Goal: Task Accomplishment & Management: Use online tool/utility

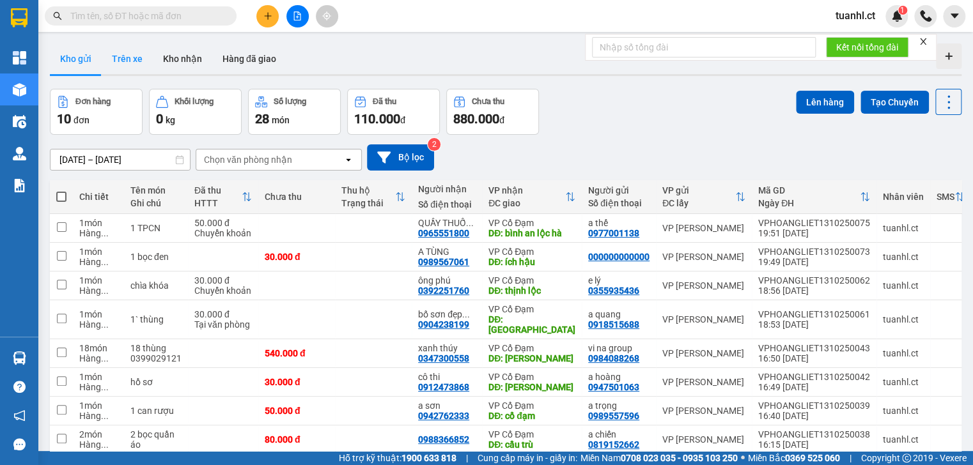
click at [147, 61] on button "Trên xe" at bounding box center [127, 58] width 51 height 31
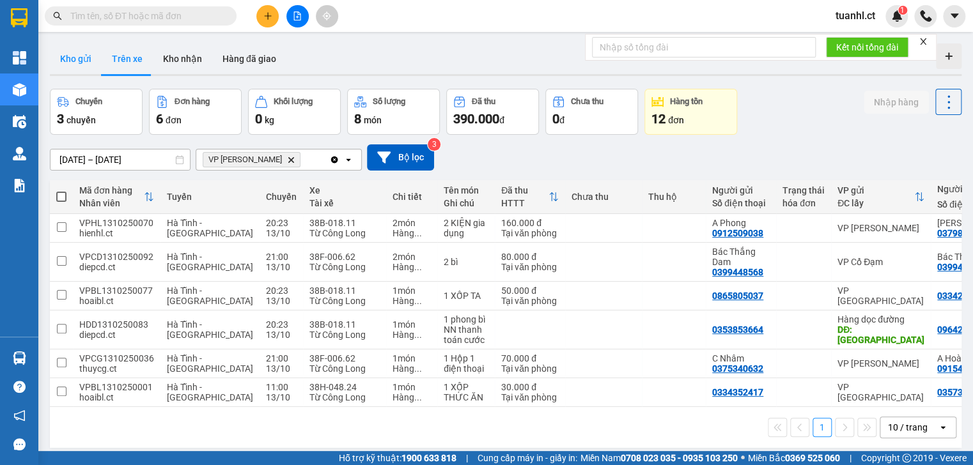
click at [86, 52] on button "Kho gửi" at bounding box center [76, 58] width 52 height 31
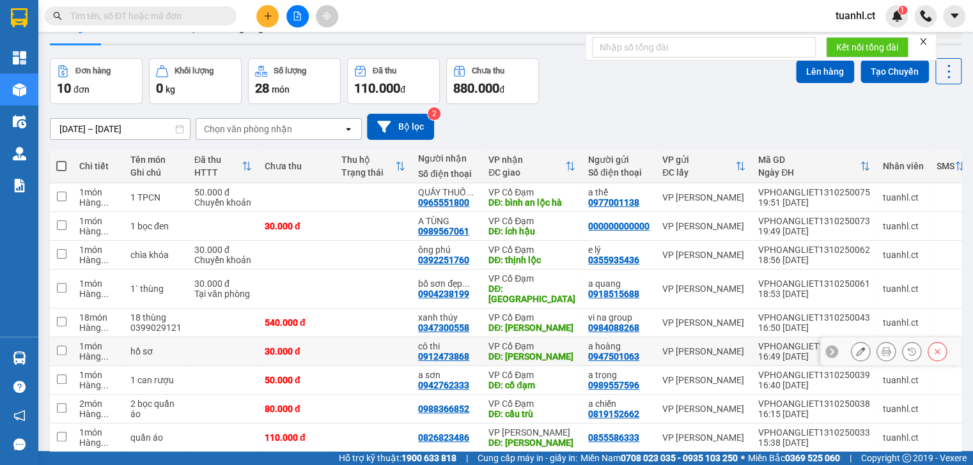
scroll to position [105, 0]
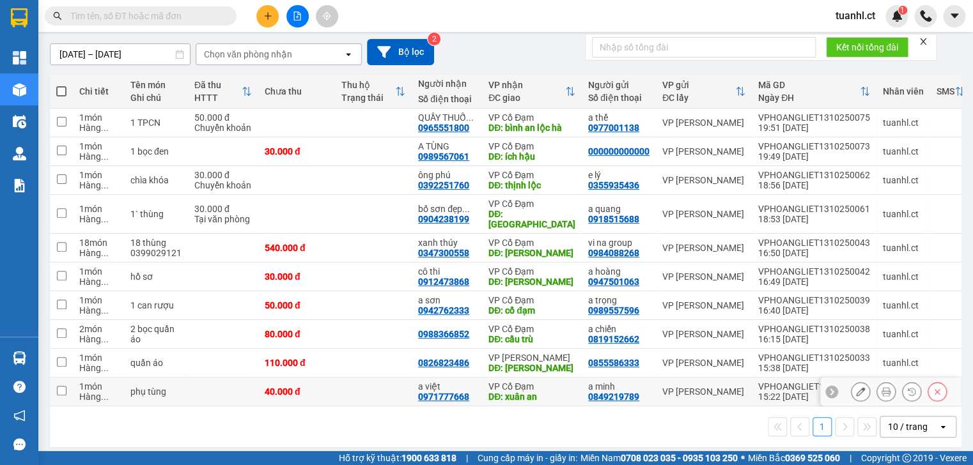
click at [120, 378] on td "1 món Hàng ..." at bounding box center [98, 392] width 51 height 29
checkbox input "true"
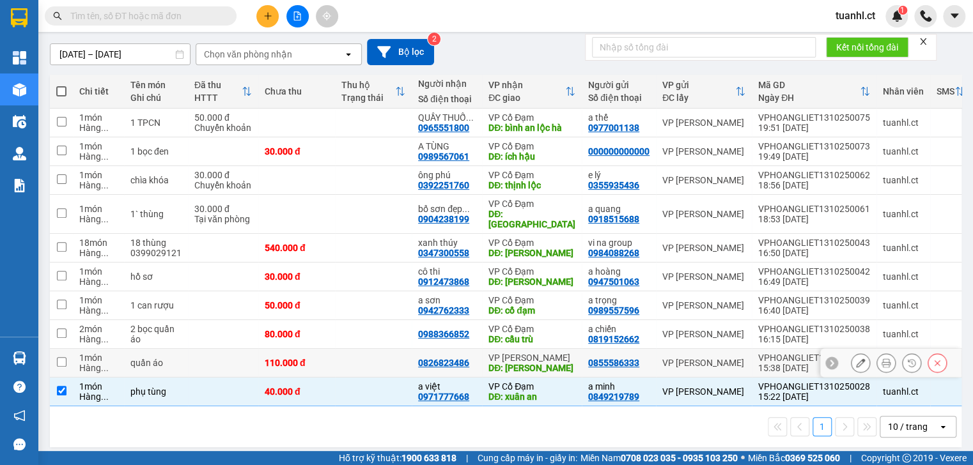
click at [123, 338] on tbody "1 món Hàng ... 1 TPCN 50.000 đ Chuyển khoản QUẦY THUỐ ... 0965551800 VP Cổ Đạm …" at bounding box center [549, 258] width 999 height 298
click at [123, 322] on td "2 món Hàng ..." at bounding box center [98, 334] width 51 height 29
checkbox input "true"
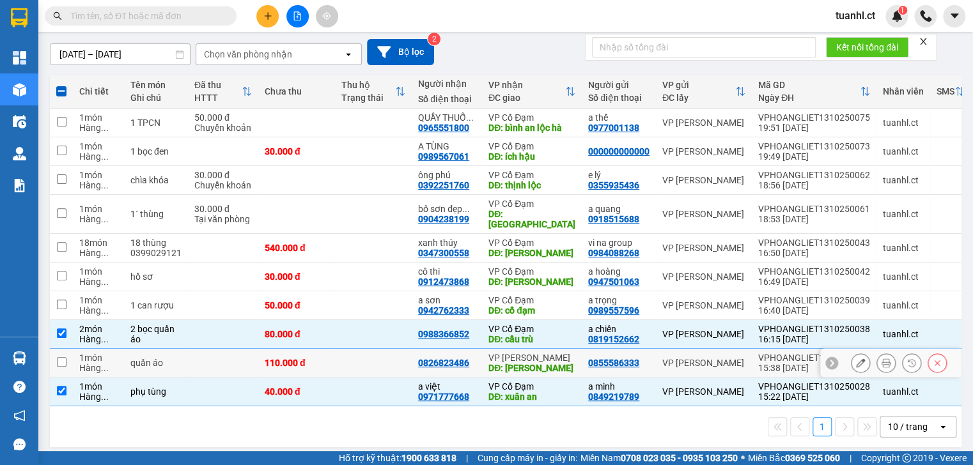
click at [103, 362] on td "1 món Hàng ..." at bounding box center [98, 363] width 51 height 29
checkbox input "true"
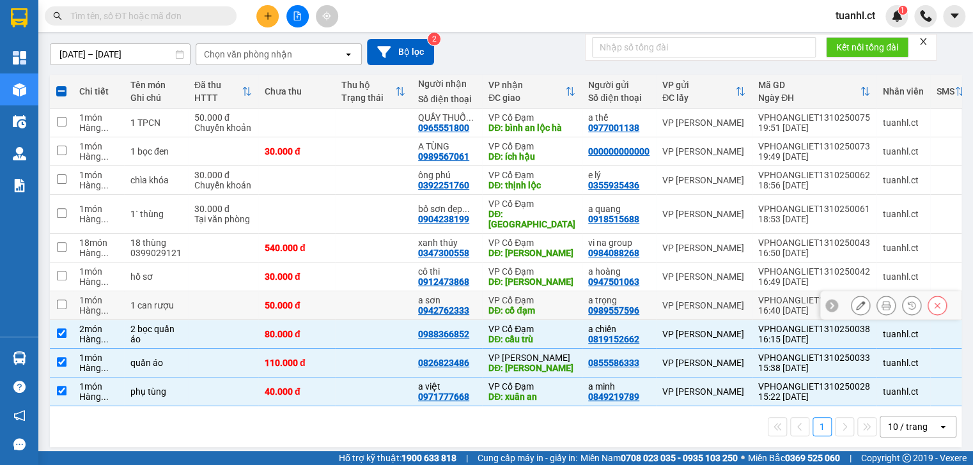
click at [102, 305] on span "..." at bounding box center [105, 310] width 8 height 10
checkbox input "true"
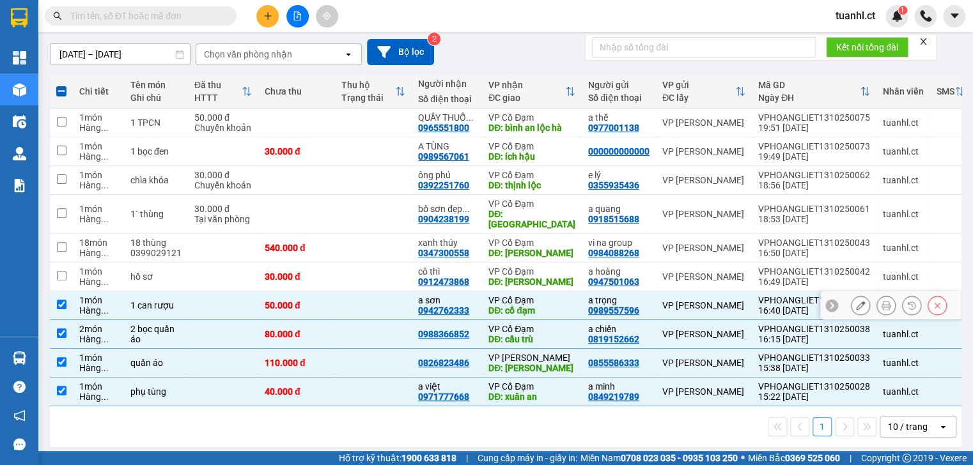
click at [108, 277] on div "Hàng ..." at bounding box center [98, 282] width 38 height 10
checkbox input "true"
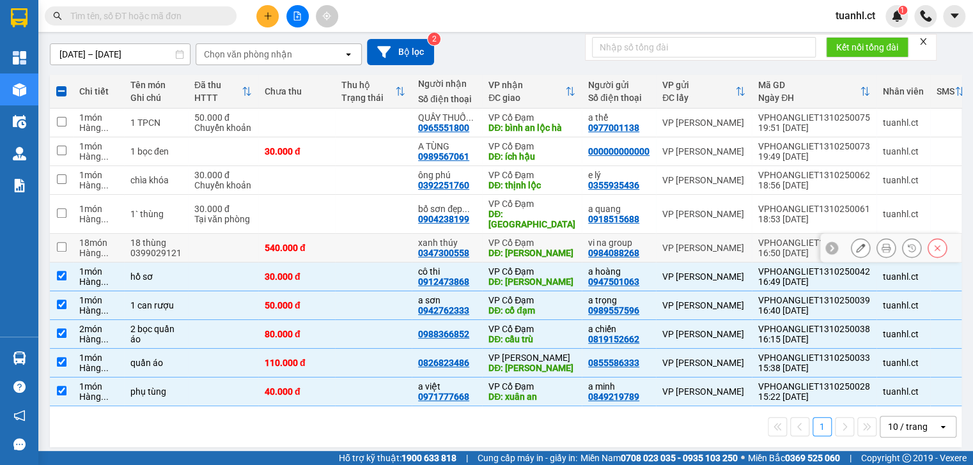
click at [119, 234] on td "18 món Hàng ..." at bounding box center [98, 248] width 51 height 29
checkbox input "true"
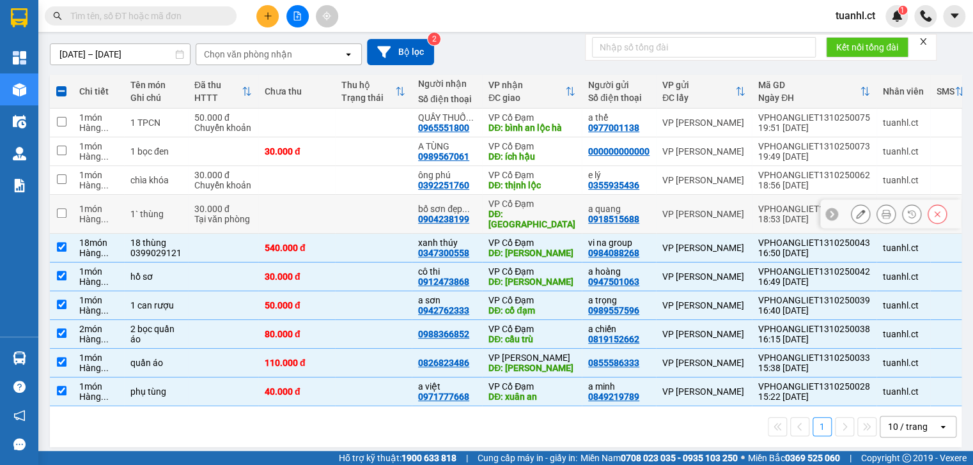
click at [118, 206] on td "1 món Hàng ..." at bounding box center [98, 214] width 51 height 39
checkbox input "true"
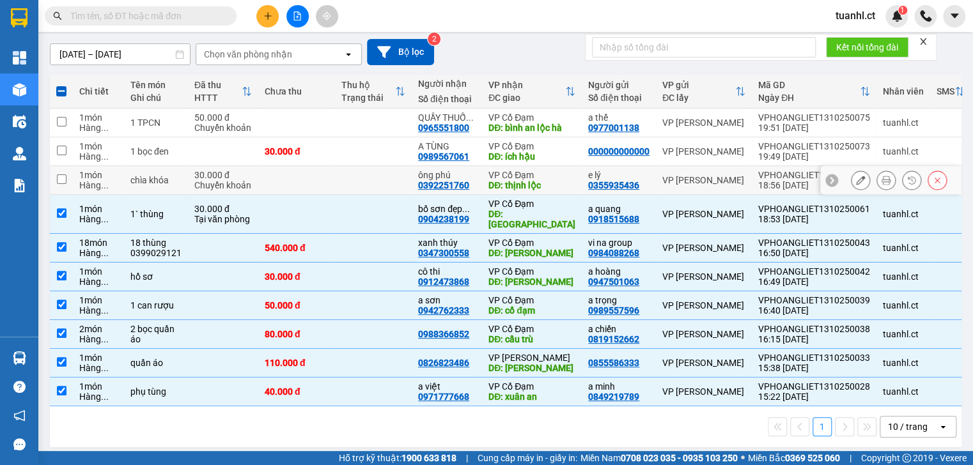
click at [120, 182] on td "1 món Hàng ..." at bounding box center [98, 180] width 51 height 29
checkbox input "true"
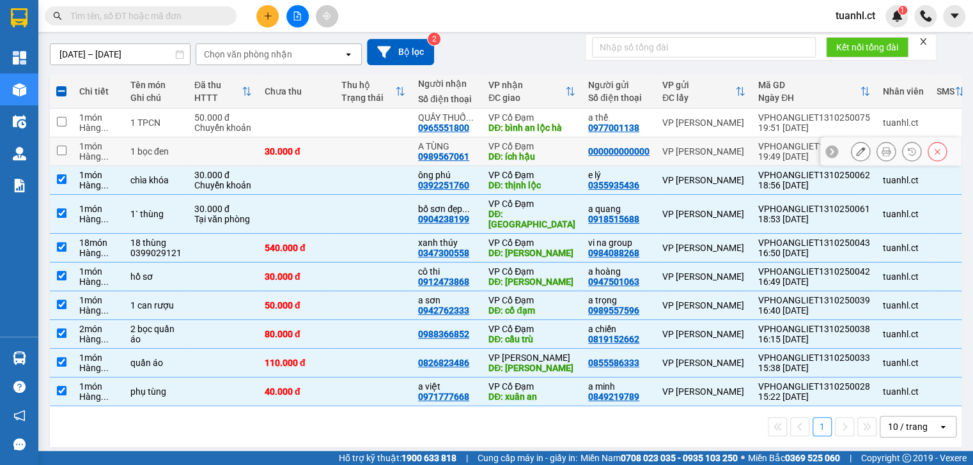
click at [127, 155] on td "1 bọc đen" at bounding box center [156, 151] width 64 height 29
checkbox input "true"
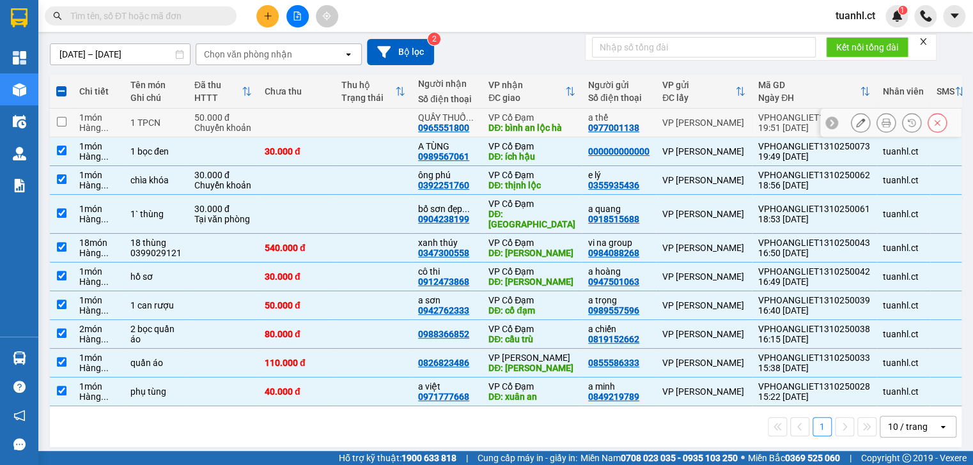
click at [148, 123] on div "1 TPCN" at bounding box center [155, 123] width 51 height 10
checkbox input "true"
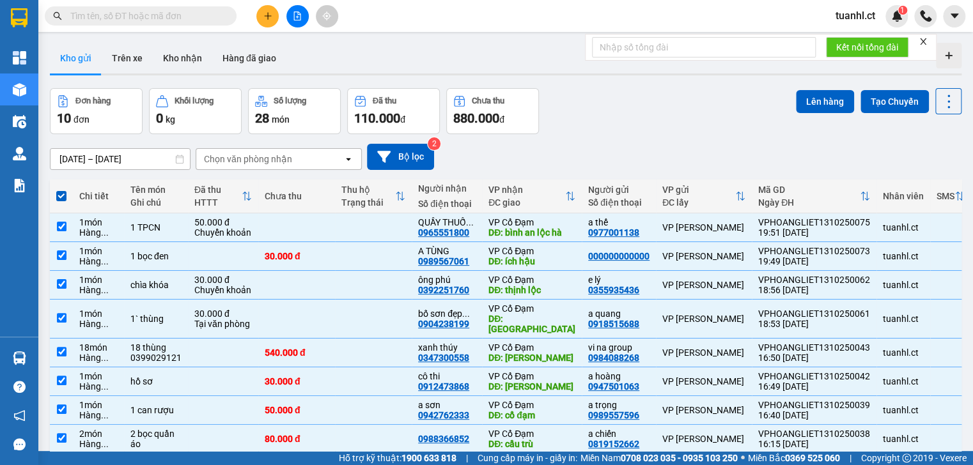
scroll to position [0, 0]
click at [811, 105] on button "Lên hàng" at bounding box center [825, 102] width 58 height 23
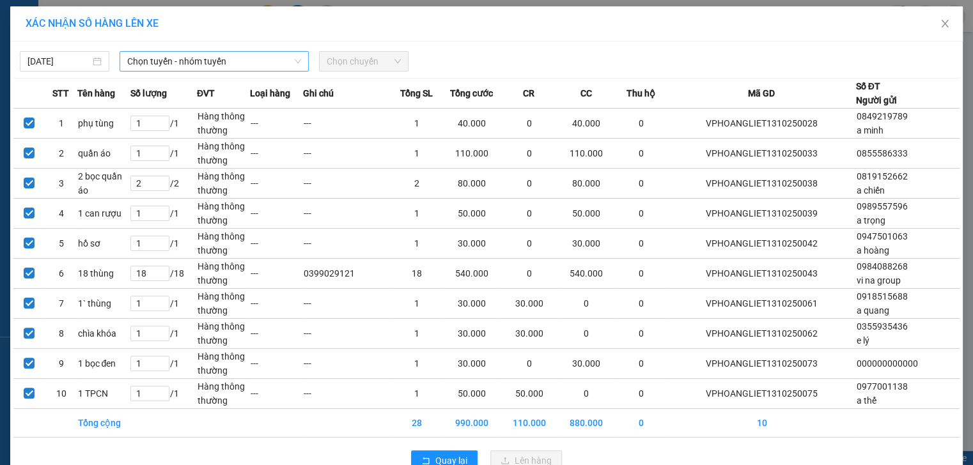
click at [281, 64] on span "Chọn tuyến - nhóm tuyến" at bounding box center [214, 61] width 174 height 19
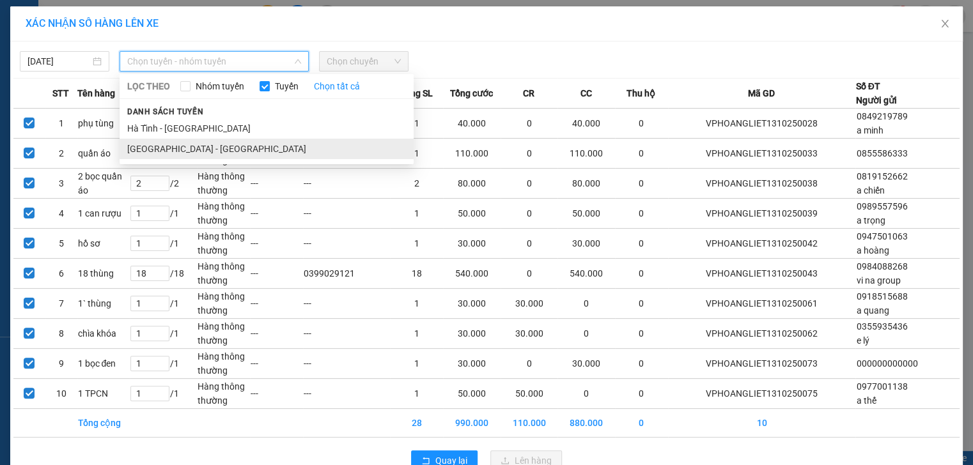
click at [245, 147] on li "Hà Nội - Hà Tĩnh" at bounding box center [266, 149] width 294 height 20
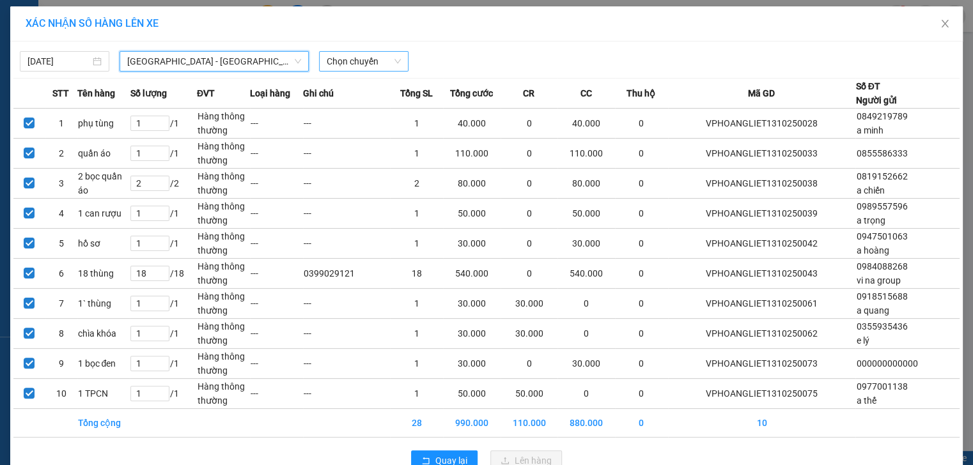
click at [348, 62] on span "Chọn chuyến" at bounding box center [364, 61] width 74 height 19
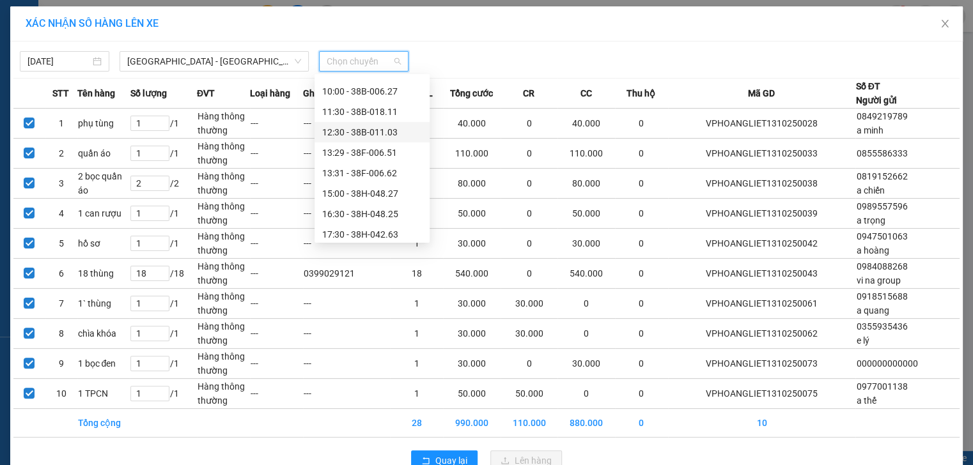
scroll to position [102, 0]
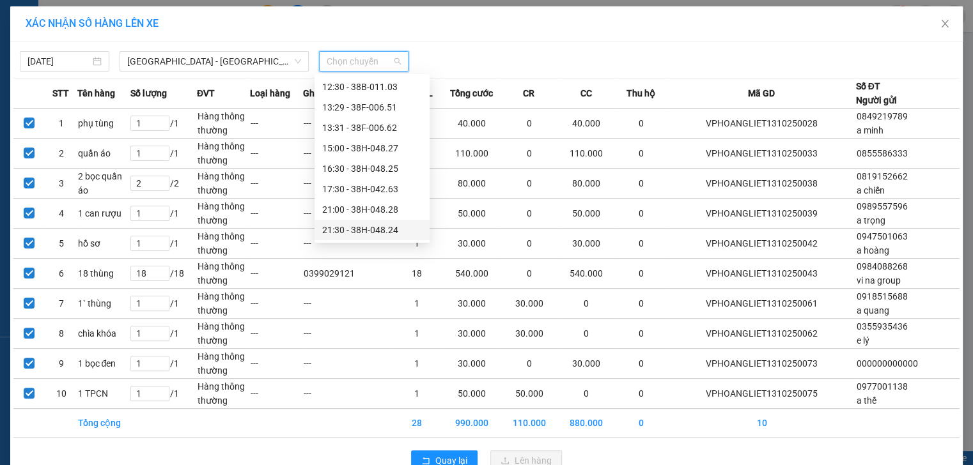
click at [374, 229] on div "21:30 - 38H-048.24" at bounding box center [372, 230] width 100 height 14
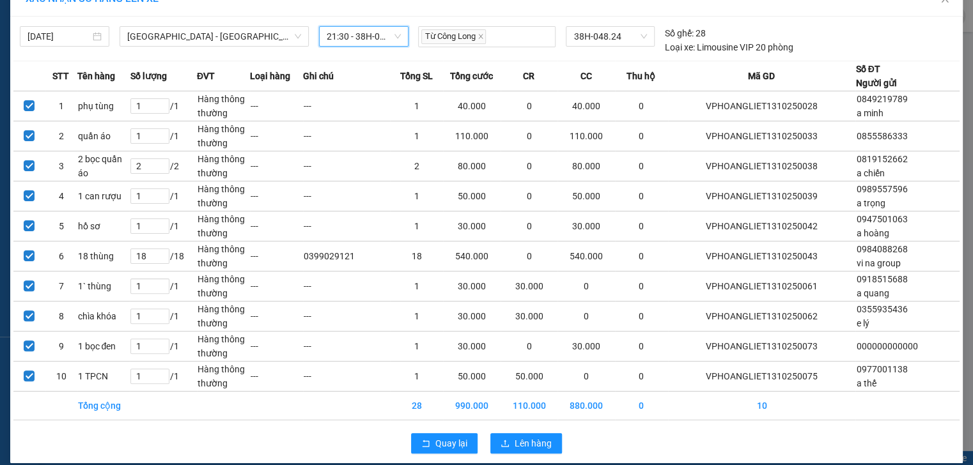
scroll to position [36, 0]
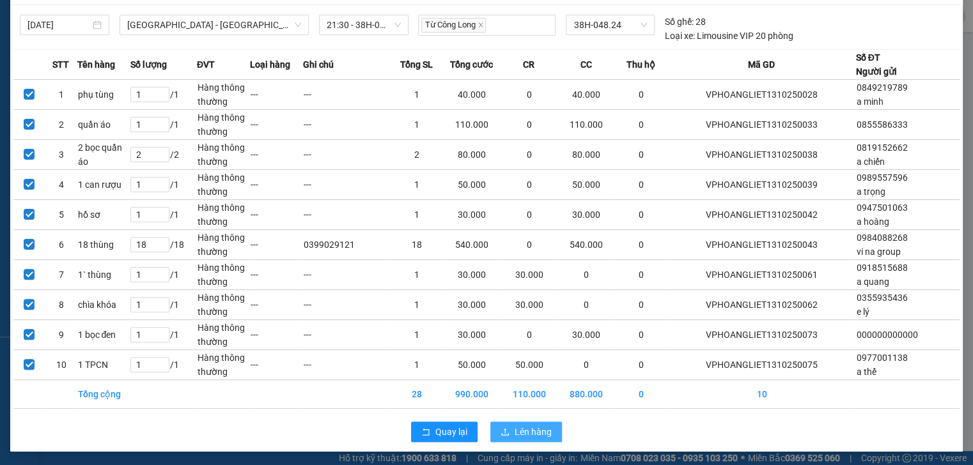
click at [519, 434] on span "Lên hàng" at bounding box center [532, 432] width 37 height 14
